Goal: Transaction & Acquisition: Subscribe to service/newsletter

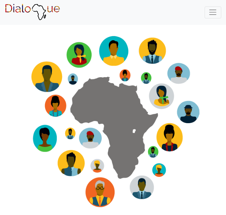
click at [79, 27] on img at bounding box center [113, 108] width 216 height 216
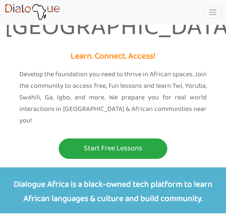
scroll to position [267, 0]
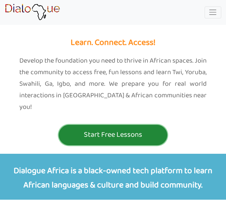
click at [133, 128] on p "Start Free Lessons" at bounding box center [112, 134] width 105 height 13
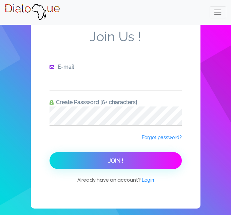
click at [68, 81] on input "text" at bounding box center [116, 80] width 132 height 19
type input "rhoda3606@email.com"
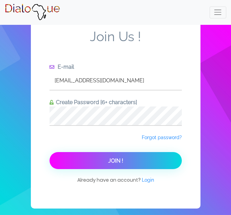
click at [113, 160] on span "Join !" at bounding box center [115, 160] width 15 height 6
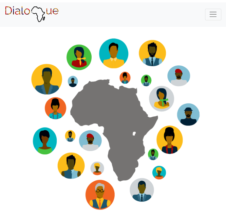
scroll to position [265, 0]
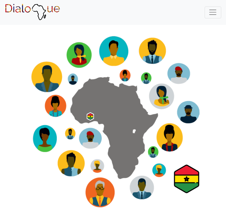
click at [212, 6] on nav "Try Beta Toggle Dropdown GA YORUBA TWI SWAHILI IGBO Hi rhoda36068680 Crowdsourc…" at bounding box center [113, 12] width 226 height 25
click at [212, 10] on span "Toggle navigation" at bounding box center [212, 12] width 9 height 9
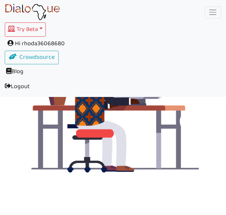
click at [66, 43] on span "Hi rhoda36068680" at bounding box center [113, 44] width 217 height 14
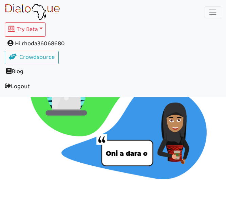
click at [66, 43] on span "Hi rhoda36068680" at bounding box center [113, 44] width 217 height 14
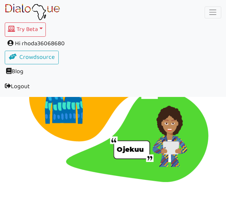
click at [65, 43] on span "Hi rhoda36068680" at bounding box center [113, 44] width 217 height 14
click at [66, 43] on span "Hi rhoda36068680" at bounding box center [113, 44] width 217 height 14
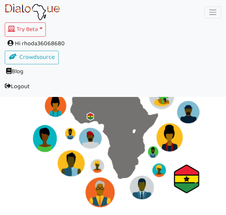
click at [65, 43] on span "Hi rhoda36068680" at bounding box center [113, 44] width 217 height 14
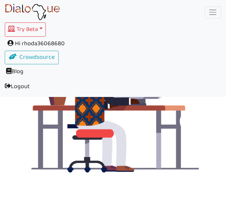
click at [65, 43] on span "Hi rhoda36068680" at bounding box center [113, 44] width 217 height 14
click at [64, 42] on span "Hi rhoda36068680" at bounding box center [113, 44] width 217 height 14
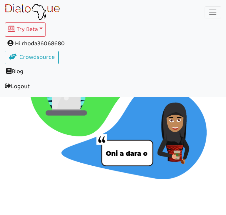
click at [64, 42] on span "Hi rhoda36068680" at bounding box center [113, 44] width 217 height 14
